Goal: Task Accomplishment & Management: Use online tool/utility

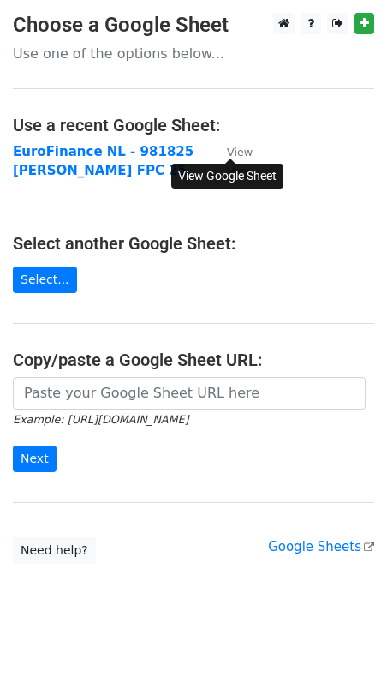
click at [231, 149] on small "View" at bounding box center [240, 152] width 26 height 13
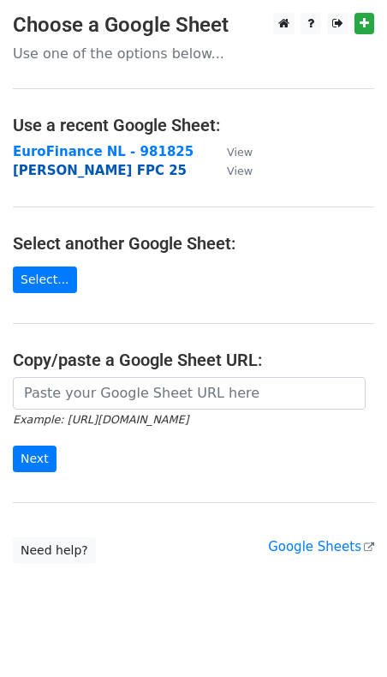
click at [67, 172] on strong "[PERSON_NAME] FPC 25" at bounding box center [100, 170] width 174 height 15
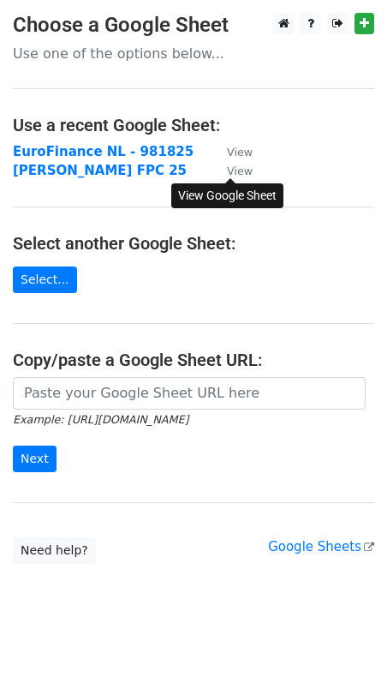
click at [241, 171] on small "View" at bounding box center [240, 171] width 26 height 13
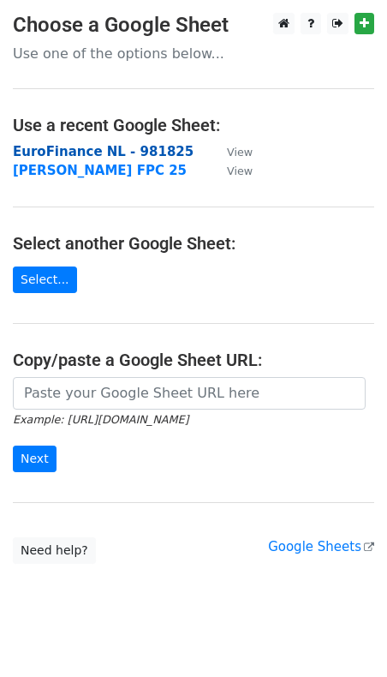
click at [57, 153] on strong "EuroFinance NL - 981825" at bounding box center [103, 151] width 181 height 15
click at [96, 153] on strong "EuroFinance NL - 981825" at bounding box center [103, 151] width 181 height 15
click at [76, 147] on strong "EuroFinance NL - 981825" at bounding box center [103, 151] width 181 height 15
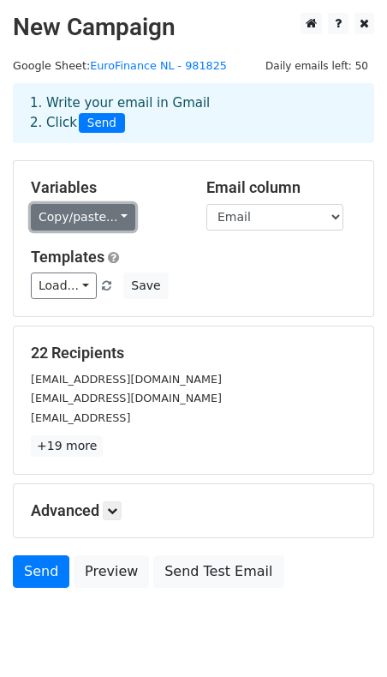
click at [91, 219] on link "Copy/paste..." at bounding box center [83, 217] width 105 height 27
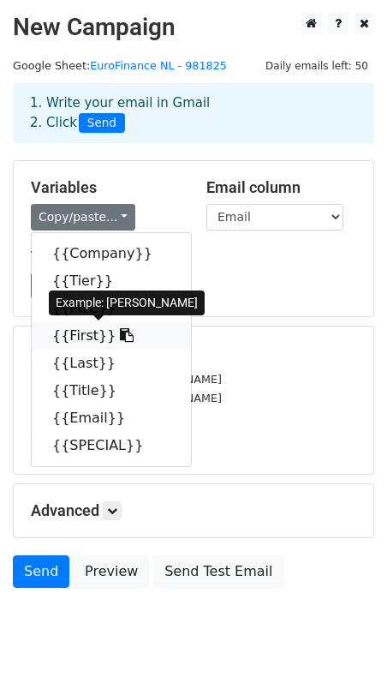
click at [87, 336] on link "{{First}}" at bounding box center [111, 335] width 159 height 27
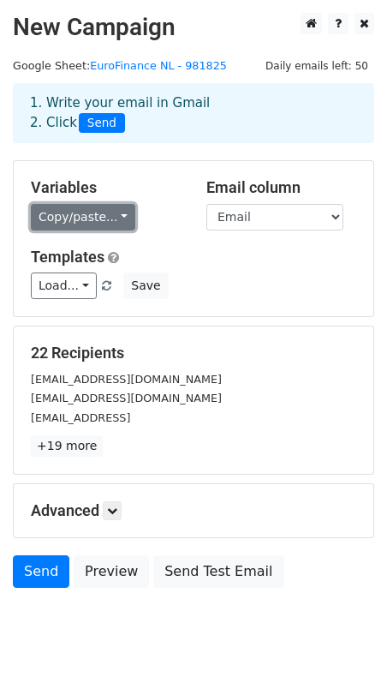
click at [111, 213] on link "Copy/paste..." at bounding box center [83, 217] width 105 height 27
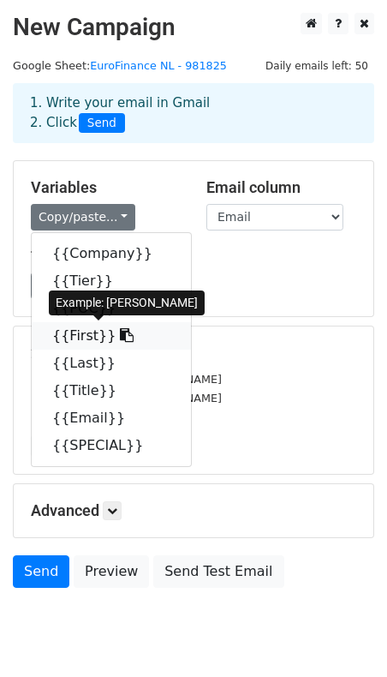
click at [75, 333] on link "{{First}}" at bounding box center [111, 335] width 159 height 27
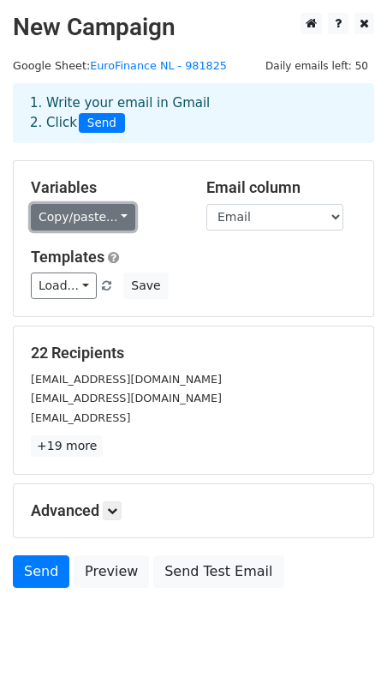
click at [110, 213] on link "Copy/paste..." at bounding box center [83, 217] width 105 height 27
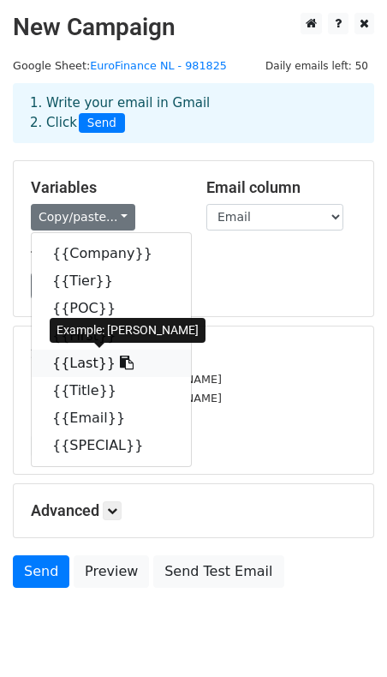
click at [81, 364] on link "{{Last}}" at bounding box center [111, 363] width 159 height 27
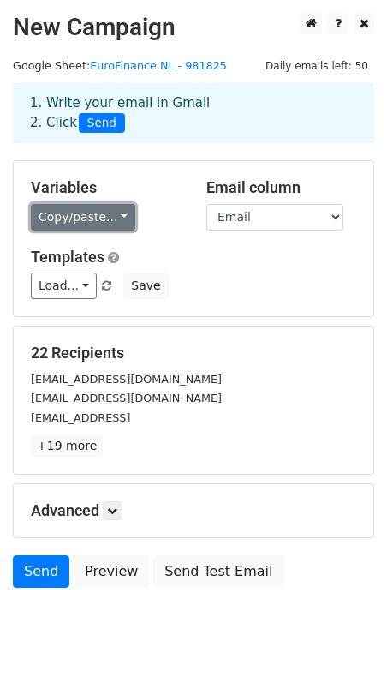
click at [112, 218] on link "Copy/paste..." at bounding box center [83, 217] width 105 height 27
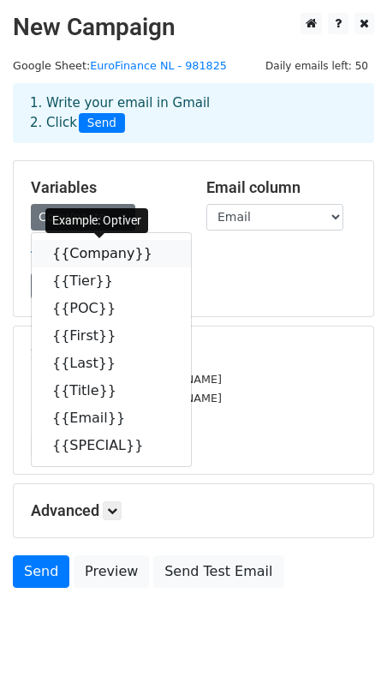
click at [95, 258] on link "{{Company}}" at bounding box center [111, 253] width 159 height 27
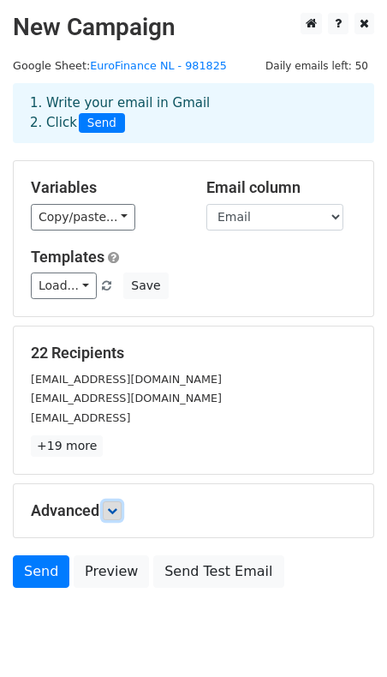
click at [116, 506] on icon at bounding box center [112, 511] width 10 height 10
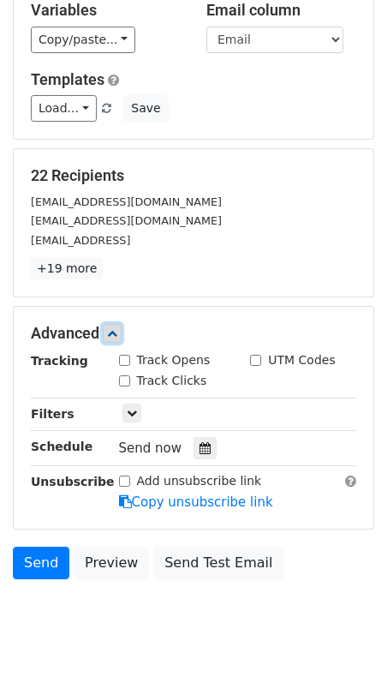
scroll to position [179, 0]
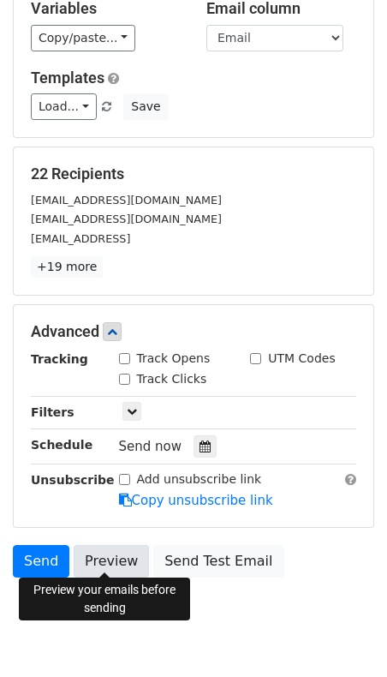
click at [103, 555] on link "Preview" at bounding box center [111, 561] width 75 height 33
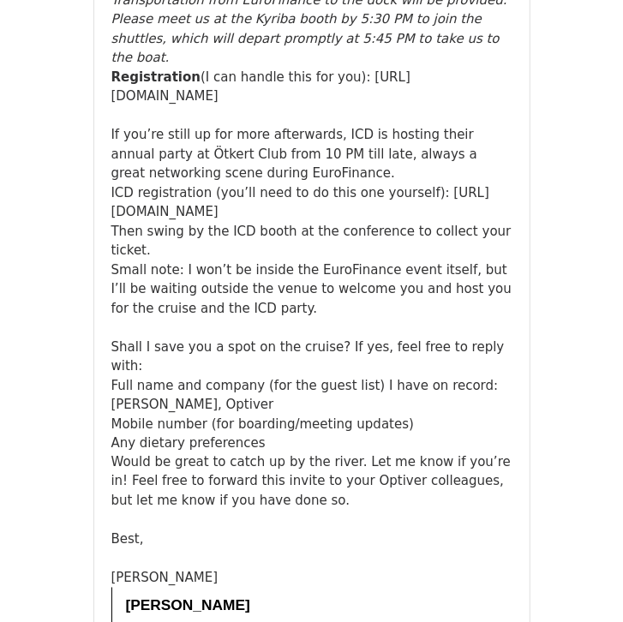
scroll to position [690, 0]
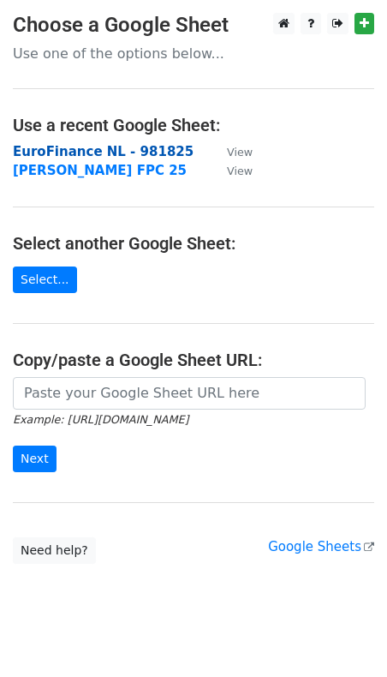
click at [57, 149] on strong "EuroFinance NL - 981825" at bounding box center [103, 151] width 181 height 15
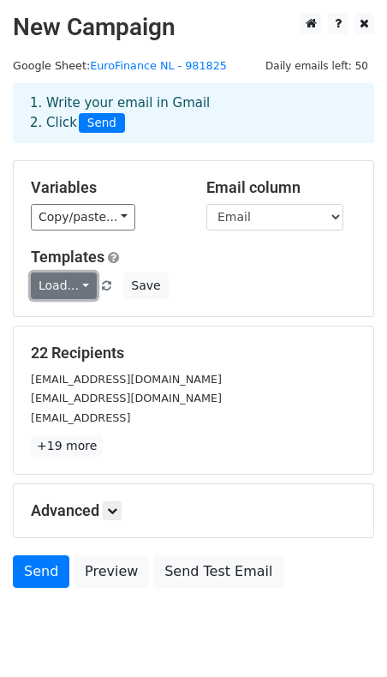
click at [81, 291] on link "Load..." at bounding box center [64, 286] width 66 height 27
click at [217, 295] on div "Load... No templates saved Save" at bounding box center [193, 286] width 351 height 27
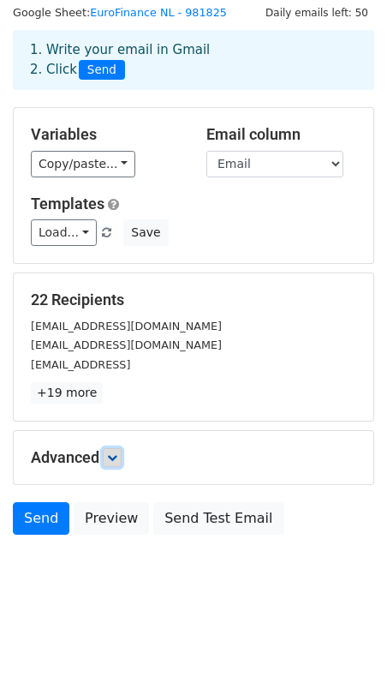
click at [115, 455] on icon at bounding box center [112, 458] width 10 height 10
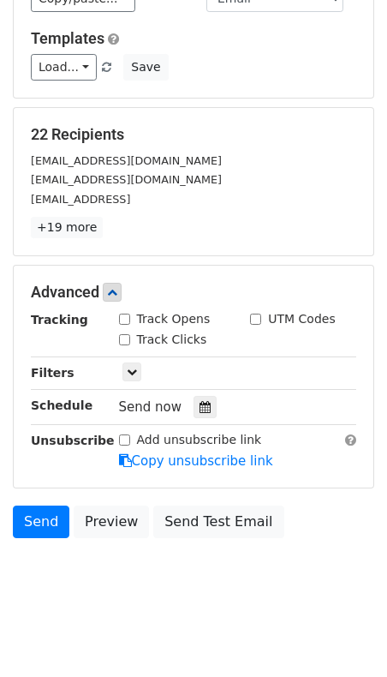
scroll to position [219, 0]
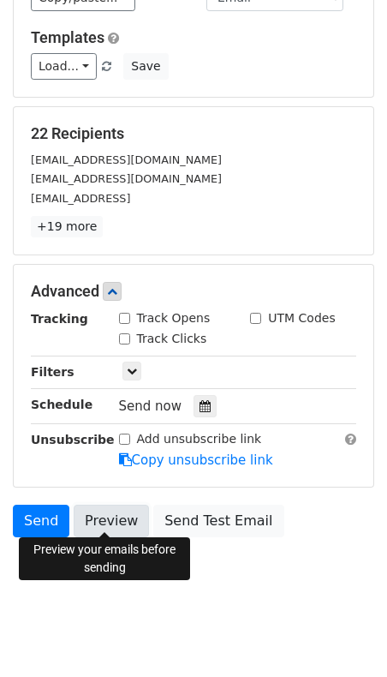
click at [115, 523] on link "Preview" at bounding box center [111, 521] width 75 height 33
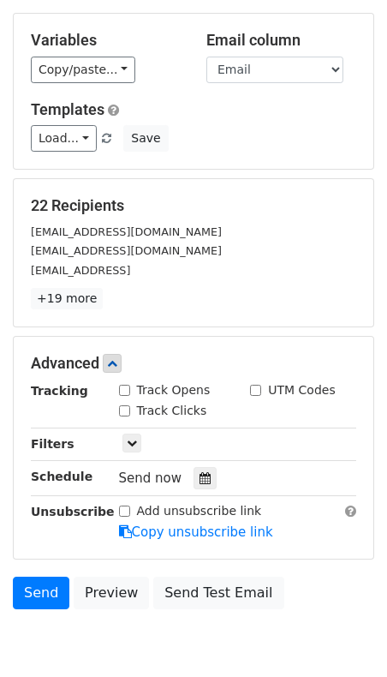
scroll to position [106, 0]
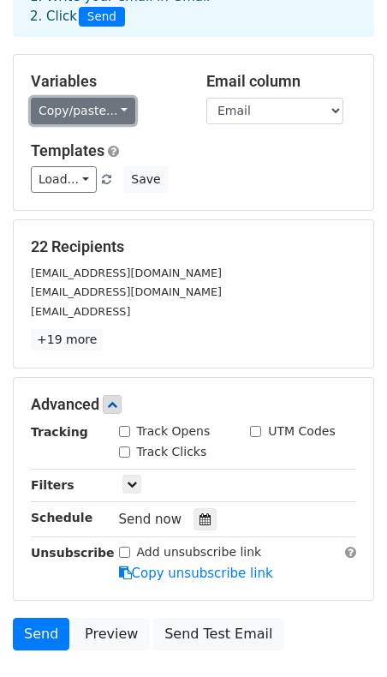
click at [110, 112] on link "Copy/paste..." at bounding box center [83, 111] width 105 height 27
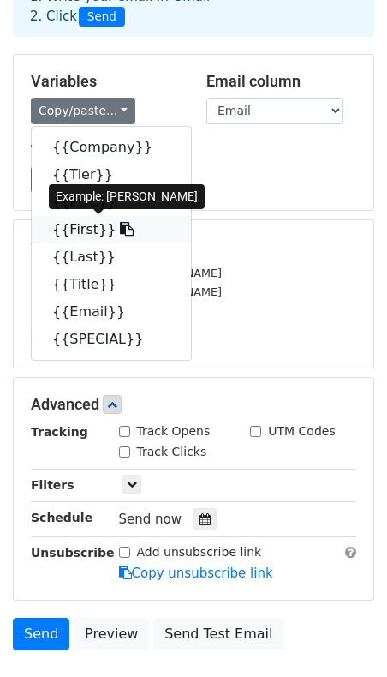
click at [80, 226] on link "{{First}}" at bounding box center [111, 229] width 159 height 27
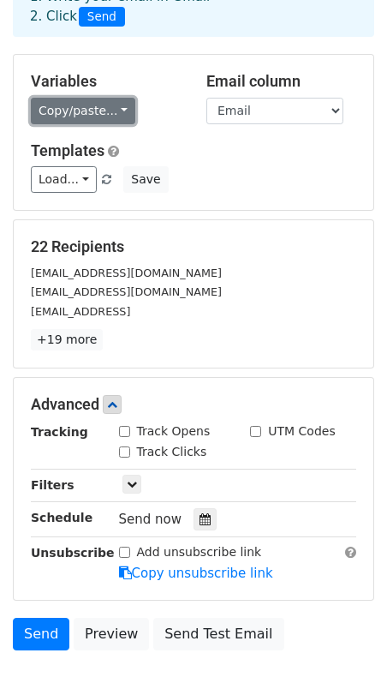
click at [108, 111] on link "Copy/paste..." at bounding box center [83, 111] width 105 height 27
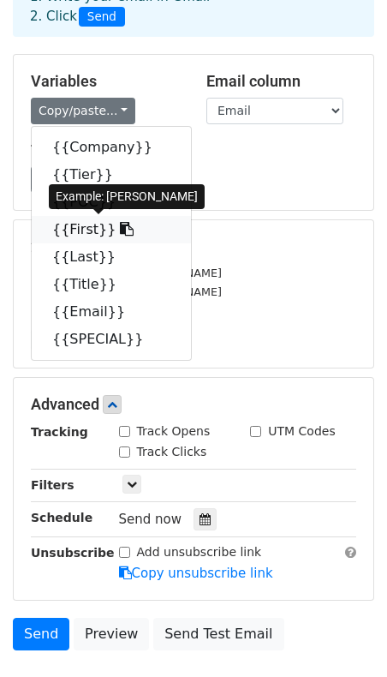
click at [86, 228] on link "{{First}}" at bounding box center [111, 229] width 159 height 27
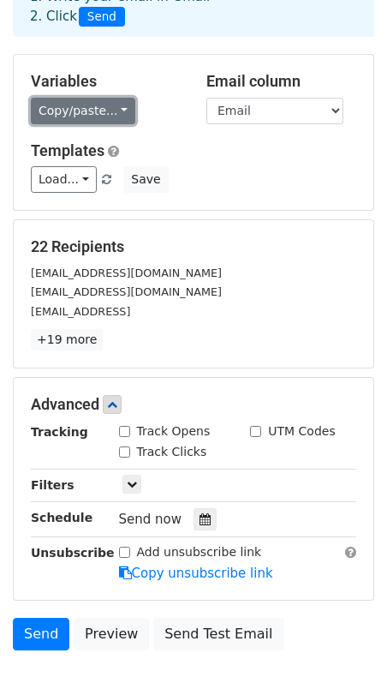
click at [65, 117] on link "Copy/paste..." at bounding box center [83, 111] width 105 height 27
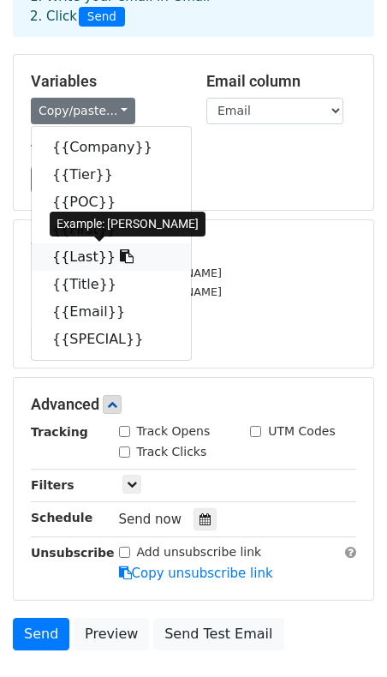
click at [65, 260] on link "{{Last}}" at bounding box center [111, 256] width 159 height 27
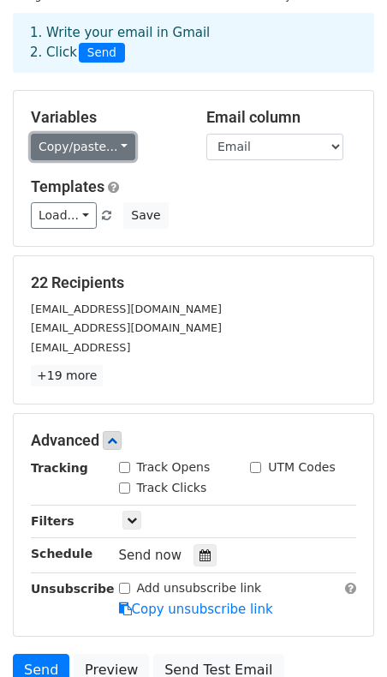
click at [99, 146] on link "Copy/paste..." at bounding box center [83, 147] width 105 height 27
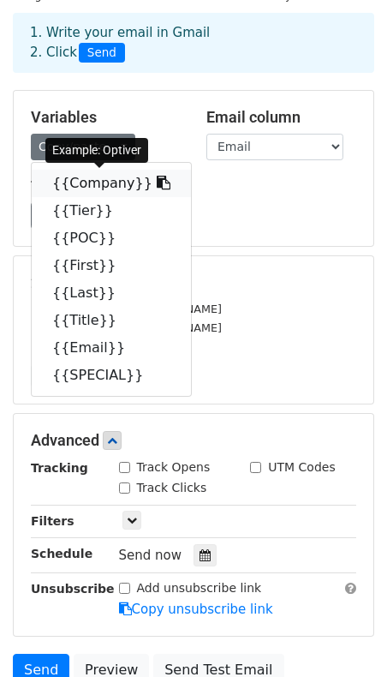
click at [99, 183] on link "{{Company}}" at bounding box center [111, 183] width 159 height 27
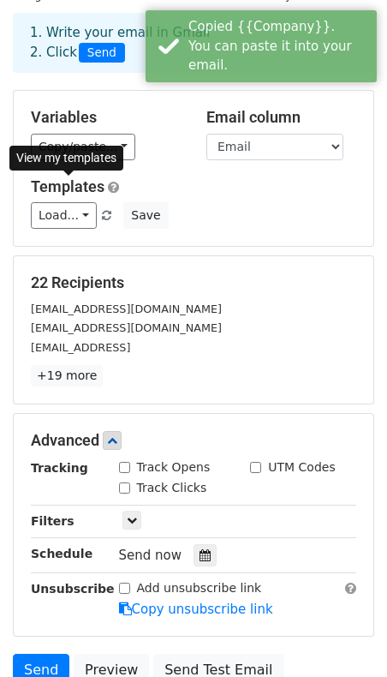
scroll to position [69, 0]
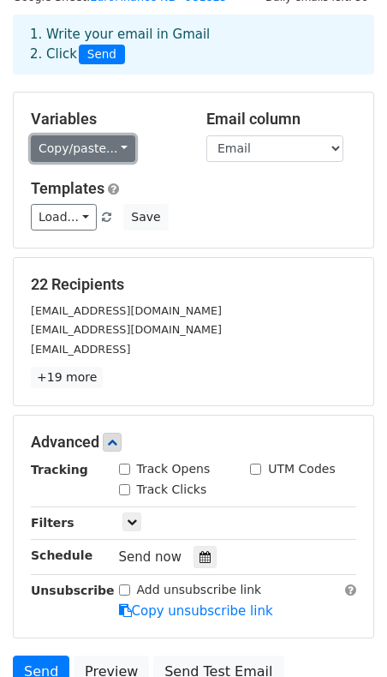
click at [78, 148] on link "Copy/paste..." at bounding box center [83, 148] width 105 height 27
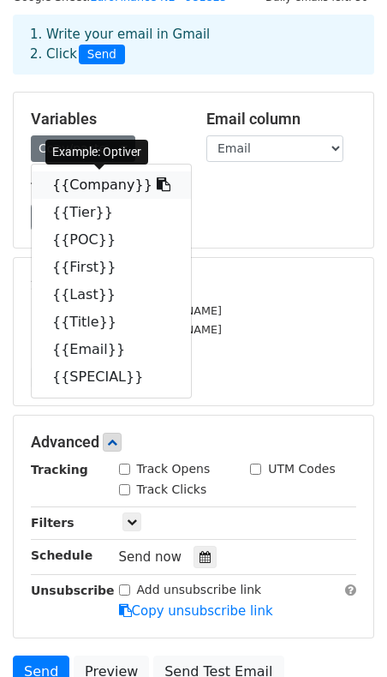
click at [92, 188] on link "{{Company}}" at bounding box center [111, 184] width 159 height 27
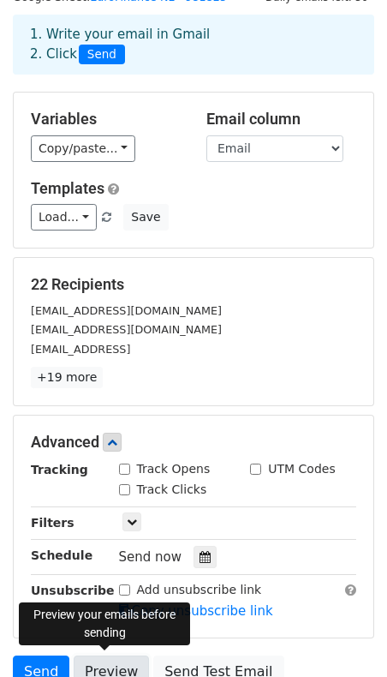
click at [102, 662] on link "Preview" at bounding box center [111, 672] width 75 height 33
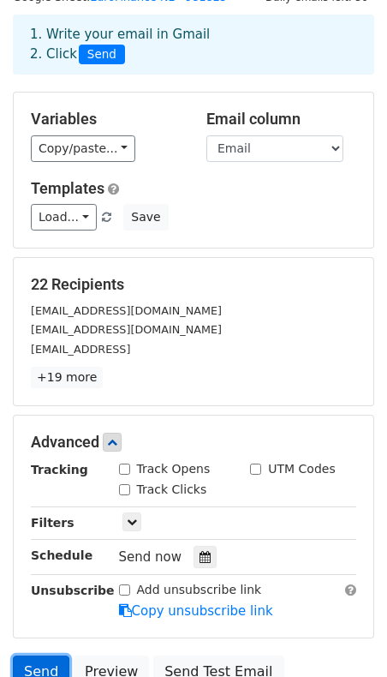
click at [32, 661] on link "Send" at bounding box center [41, 672] width 57 height 33
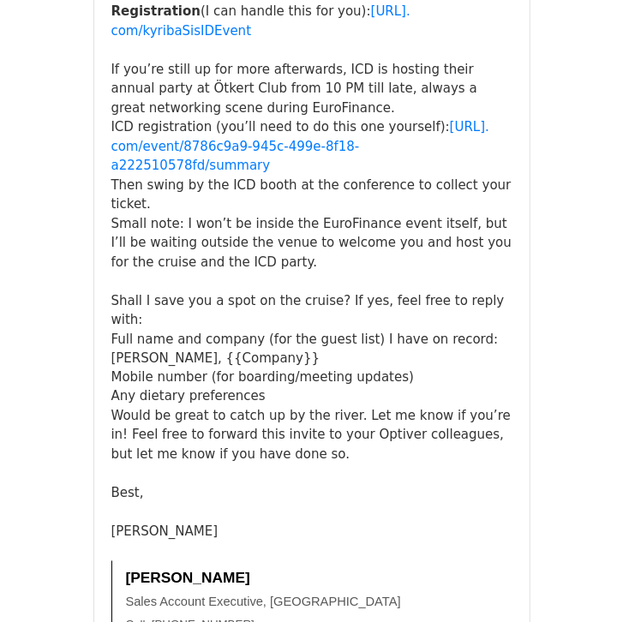
scroll to position [781, 0]
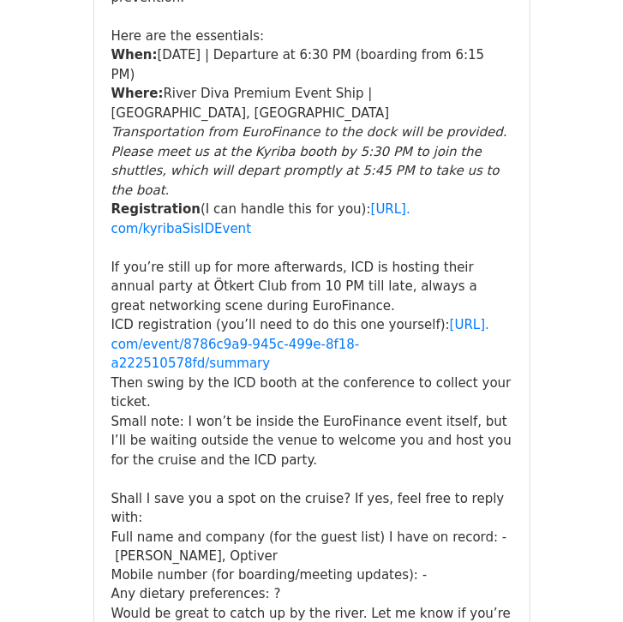
scroll to position [588, 0]
